Goal: Information Seeking & Learning: Find specific fact

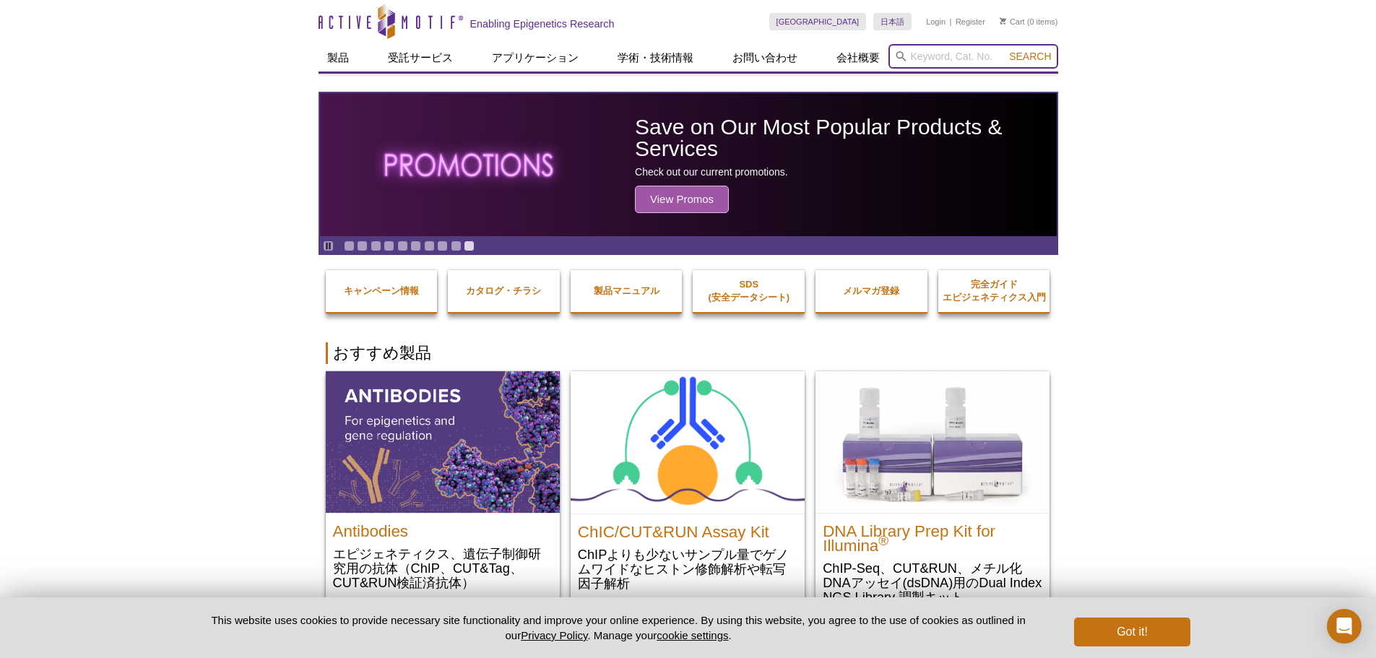
click at [943, 59] on input "search" at bounding box center [973, 56] width 170 height 25
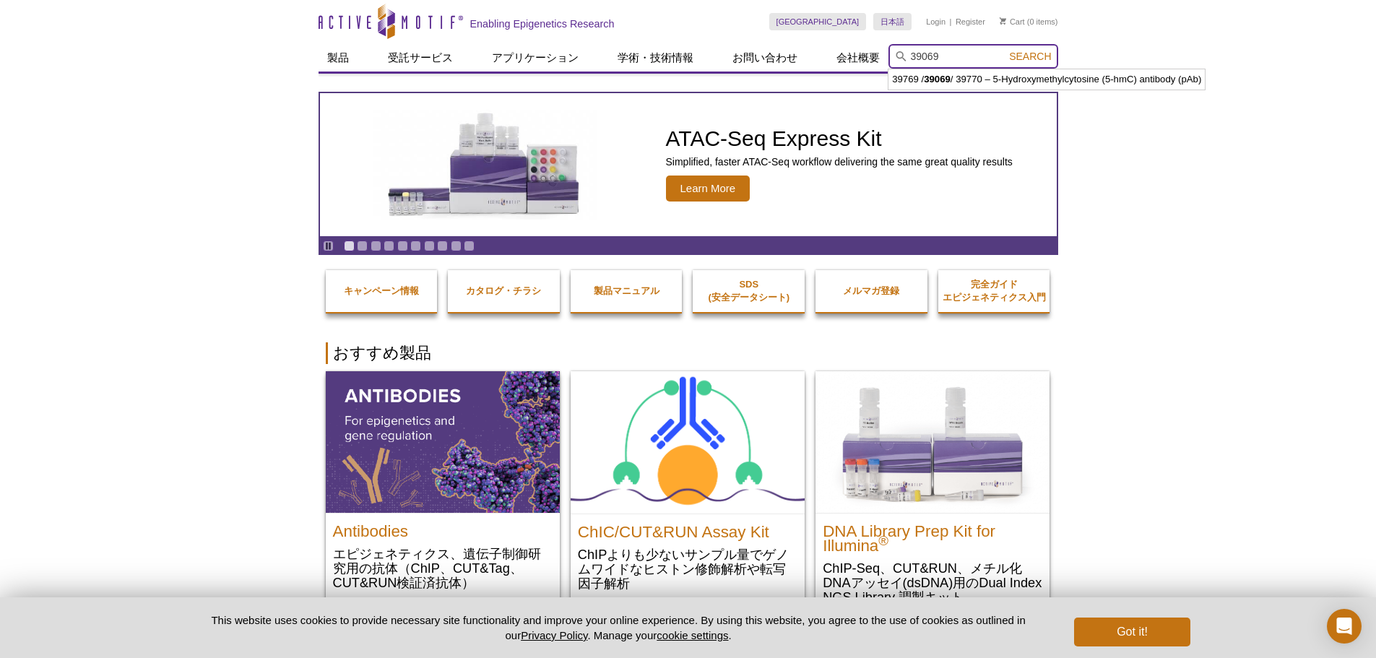
type input "39069"
click at [1005, 50] on button "Search" at bounding box center [1030, 56] width 51 height 13
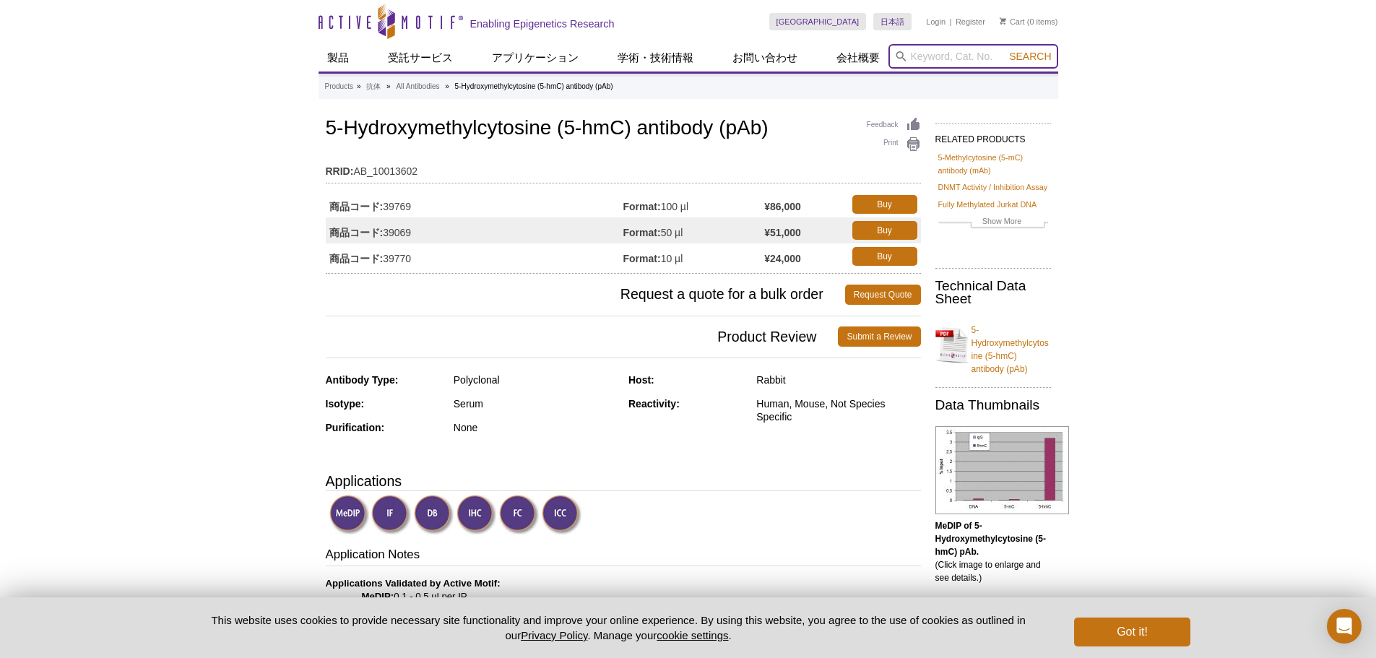
click at [927, 59] on input "search" at bounding box center [973, 56] width 170 height 25
type input "91187"
click at [1005, 50] on button "Search" at bounding box center [1030, 56] width 51 height 13
